Goal: Task Accomplishment & Management: Use online tool/utility

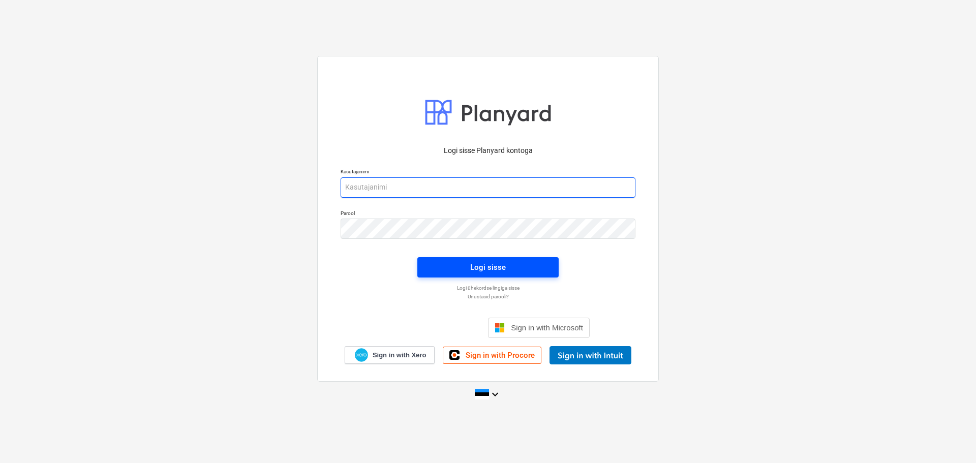
type input "[EMAIL_ADDRESS][DOMAIN_NAME]"
click at [479, 265] on div "Logi sisse" at bounding box center [488, 267] width 36 height 13
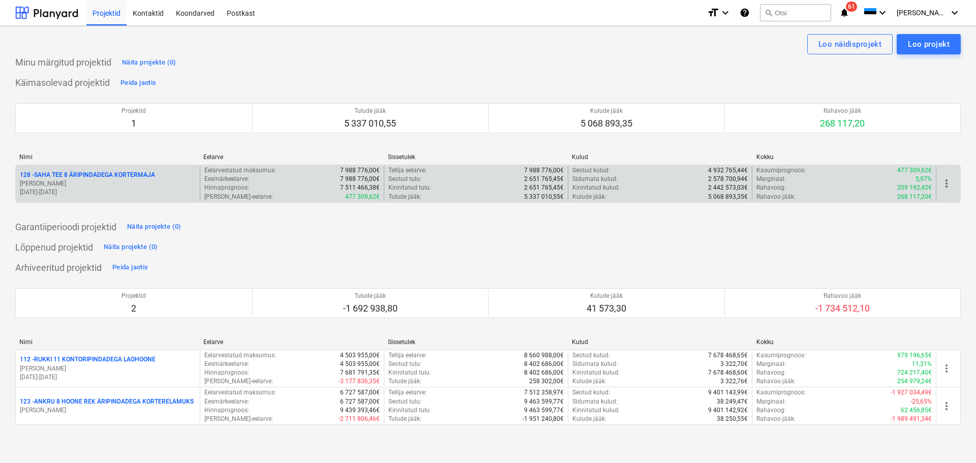
click at [167, 196] on p "[DATE] - [DATE]" at bounding box center [108, 192] width 176 height 9
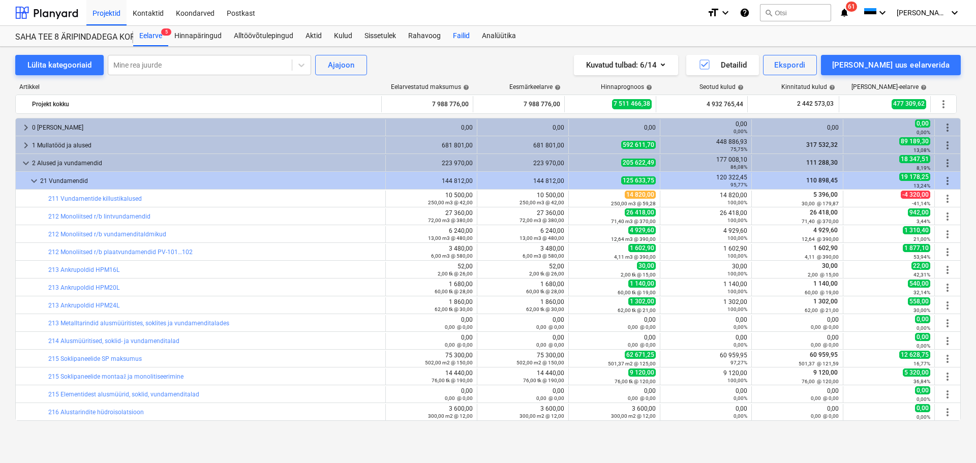
click at [462, 37] on div "Failid" at bounding box center [461, 36] width 29 height 20
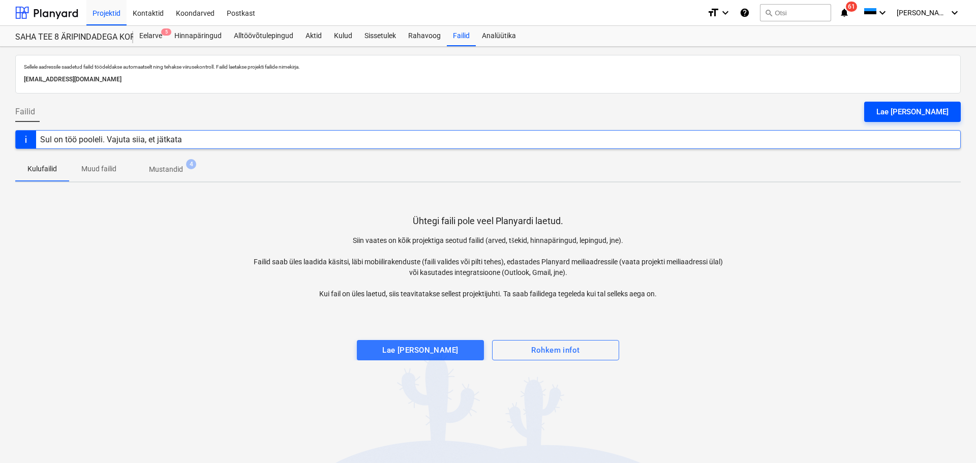
click at [924, 110] on div "Lae [PERSON_NAME]" at bounding box center [912, 111] width 72 height 13
